Goal: Navigation & Orientation: Find specific page/section

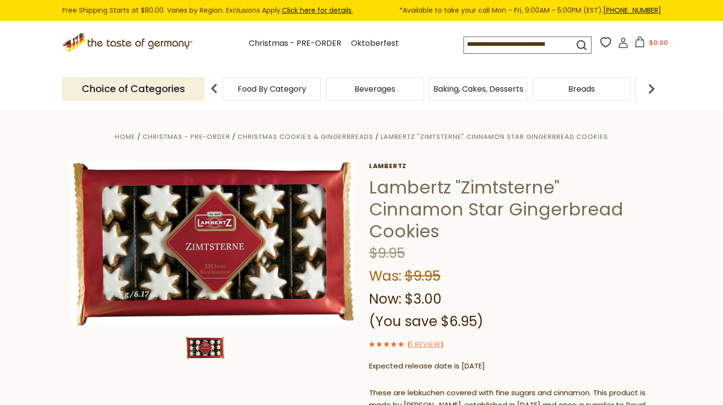
click at [118, 38] on icon ".st0{fill:#EDD300;} .st1{fill:#D33E21;}" at bounding box center [128, 43] width 132 height 20
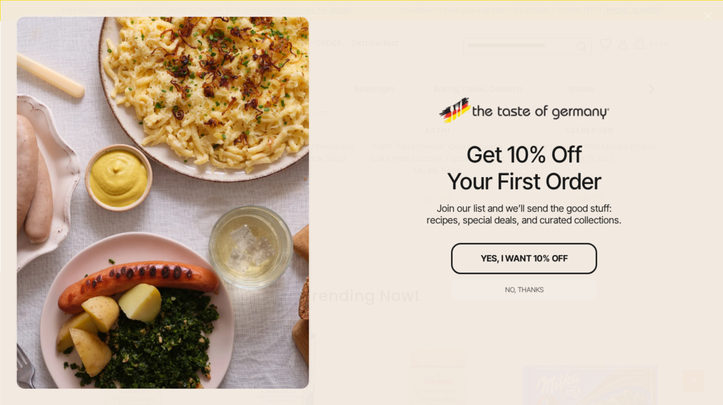
scroll to position [585, 0]
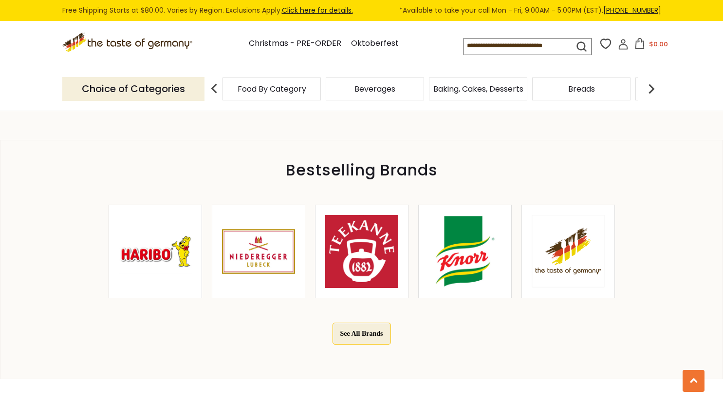
scroll to position [438, 0]
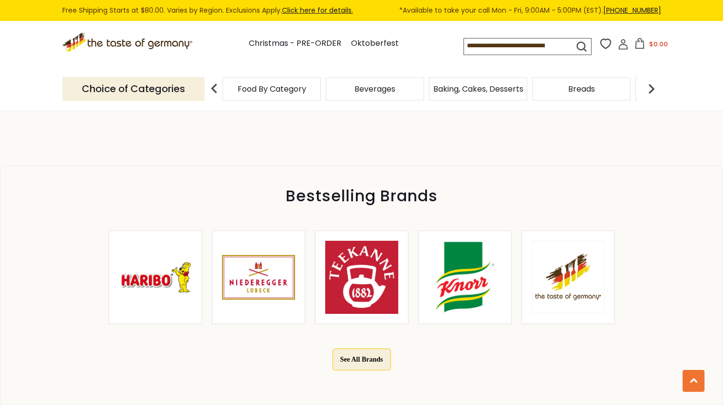
click at [433, 289] on img at bounding box center [465, 277] width 73 height 73
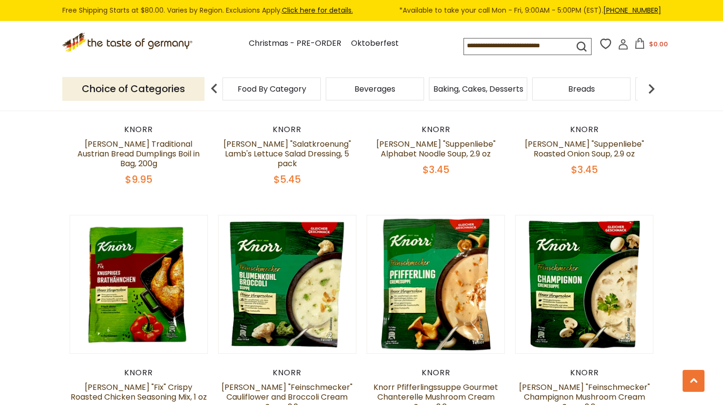
scroll to position [926, 0]
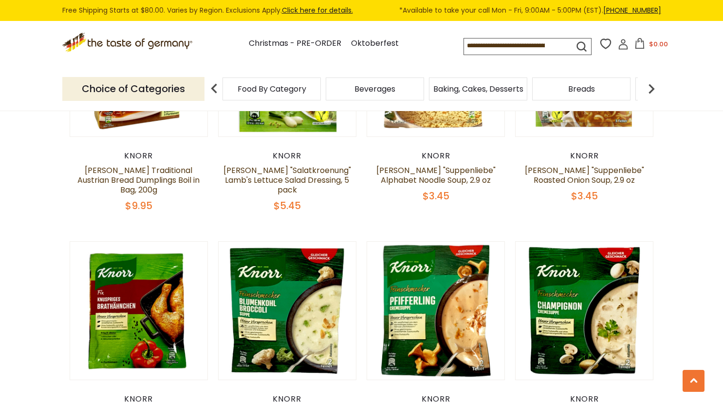
click at [265, 90] on span "Food By Category" at bounding box center [272, 88] width 69 height 7
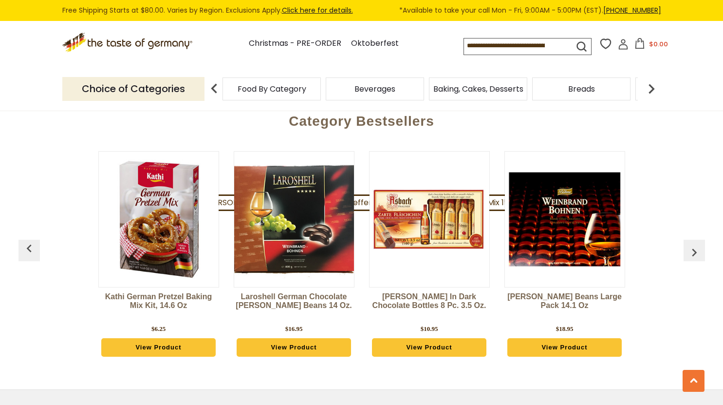
scroll to position [2436, 0]
